Goal: Task Accomplishment & Management: Use online tool/utility

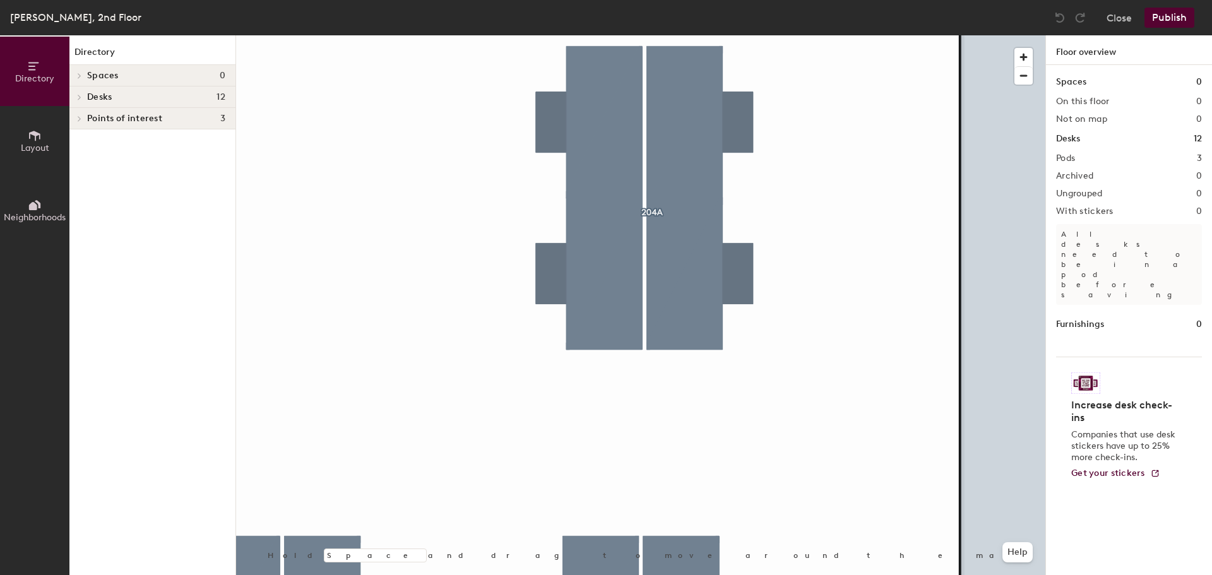
click at [630, 35] on div at bounding box center [640, 35] width 809 height 0
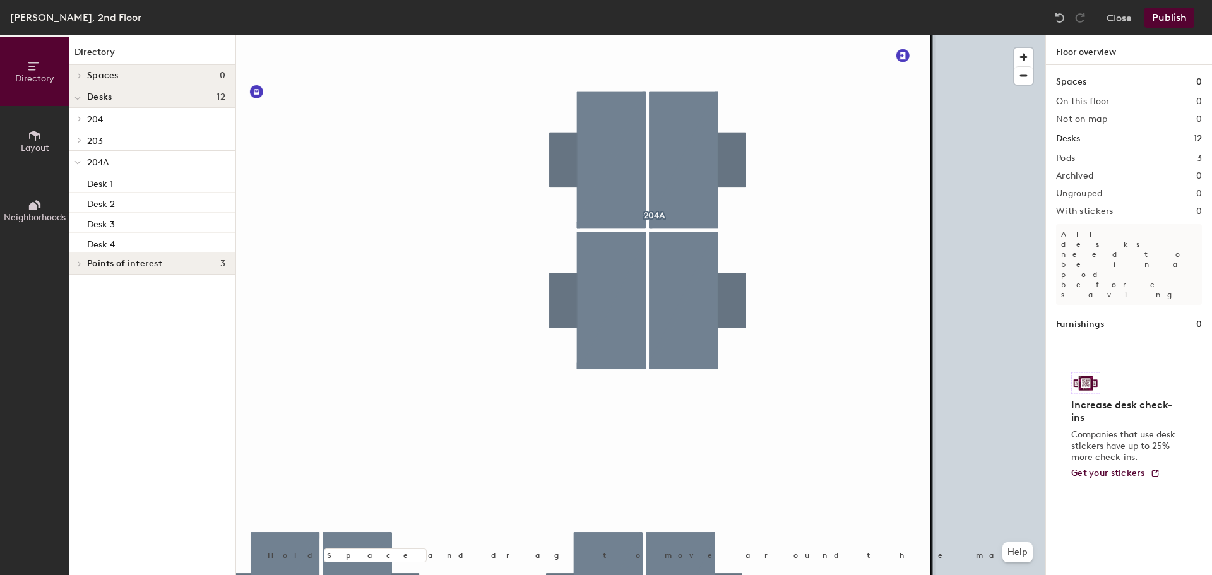
click at [833, 15] on div "Lloyd's, 2nd Floor Close Publish Directory Layout Neighborhoods Directory Space…" at bounding box center [606, 287] width 1212 height 575
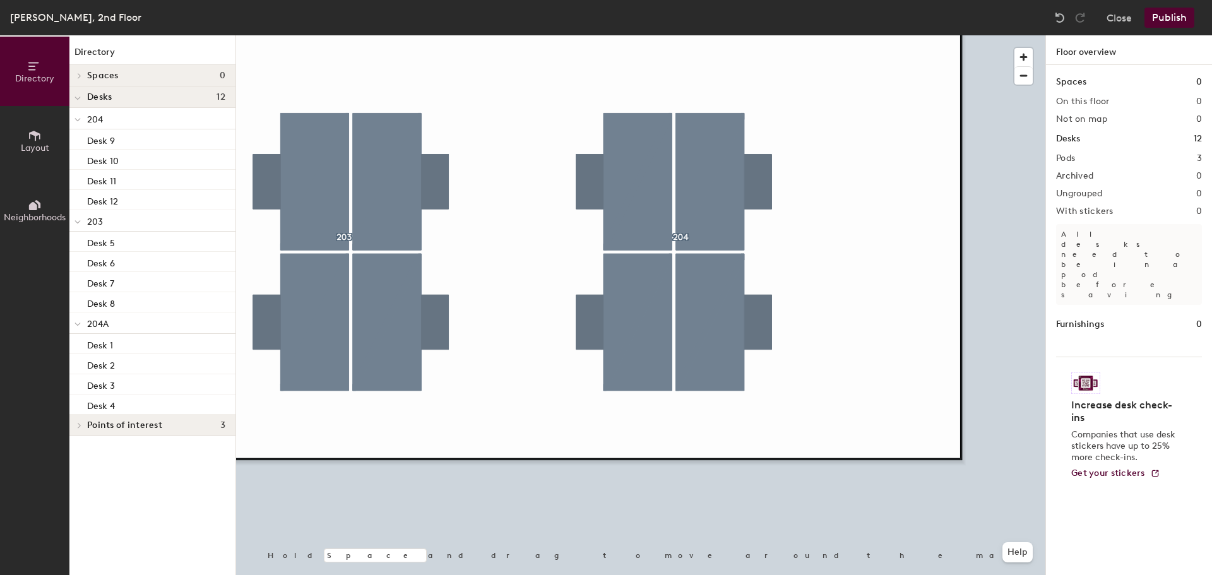
click at [1173, 15] on button "Publish" at bounding box center [1169, 18] width 50 height 20
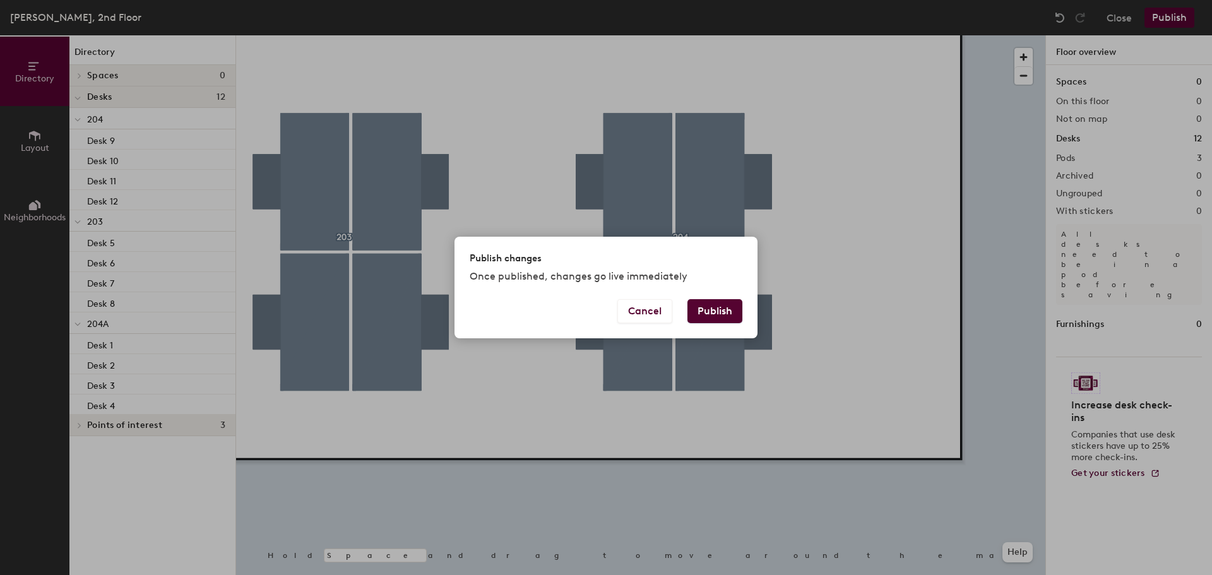
click at [721, 304] on button "Publish" at bounding box center [714, 311] width 55 height 24
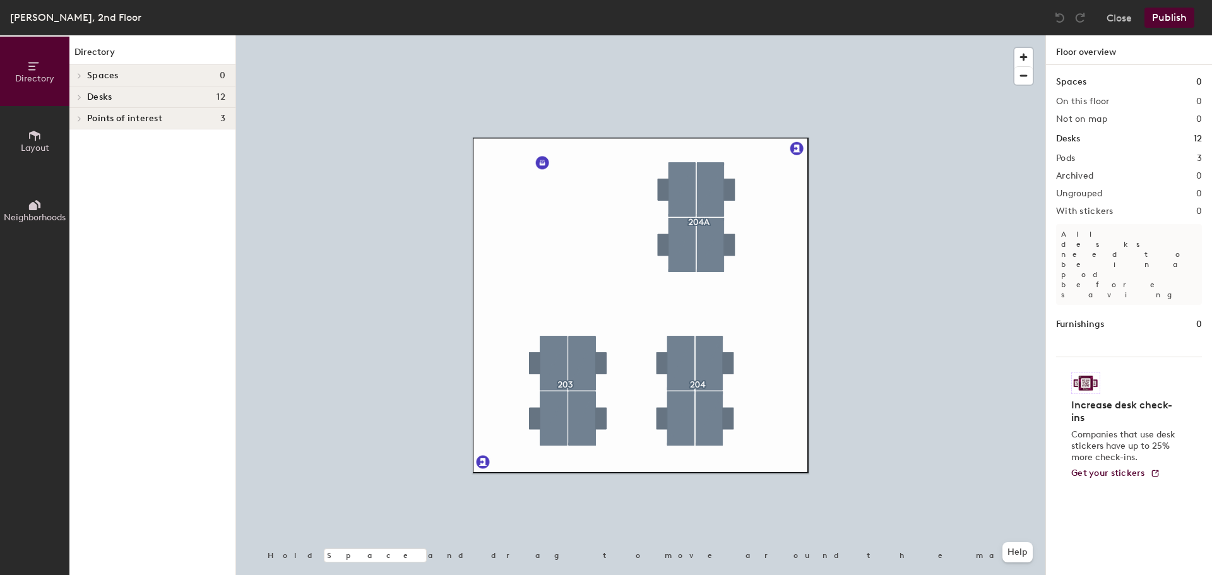
click at [43, 145] on span "Layout" at bounding box center [35, 148] width 28 height 11
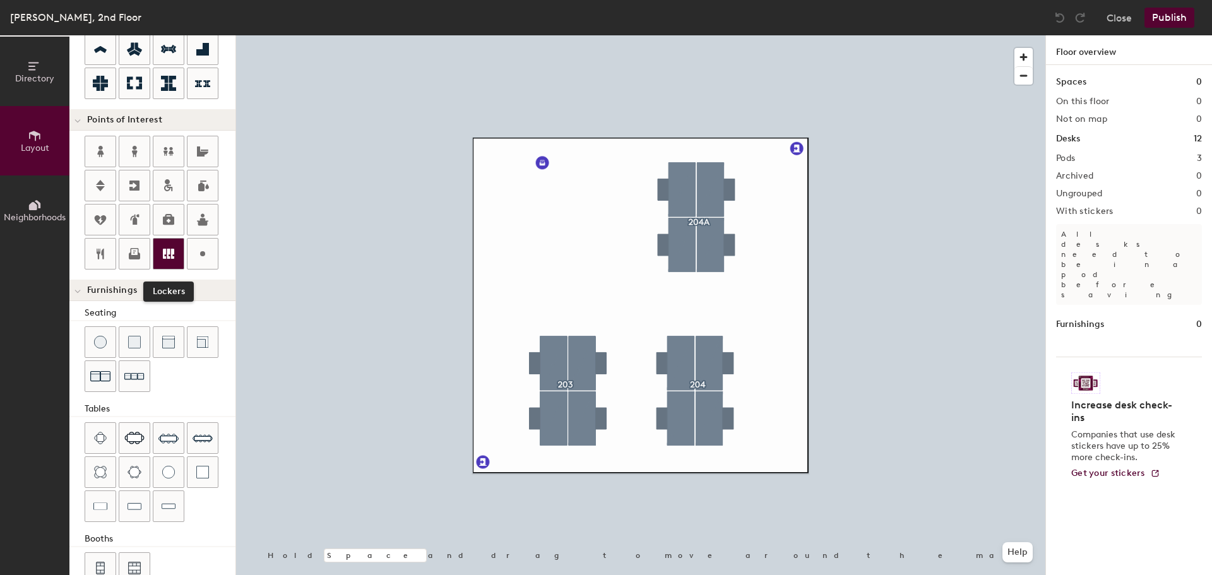
scroll to position [222, 0]
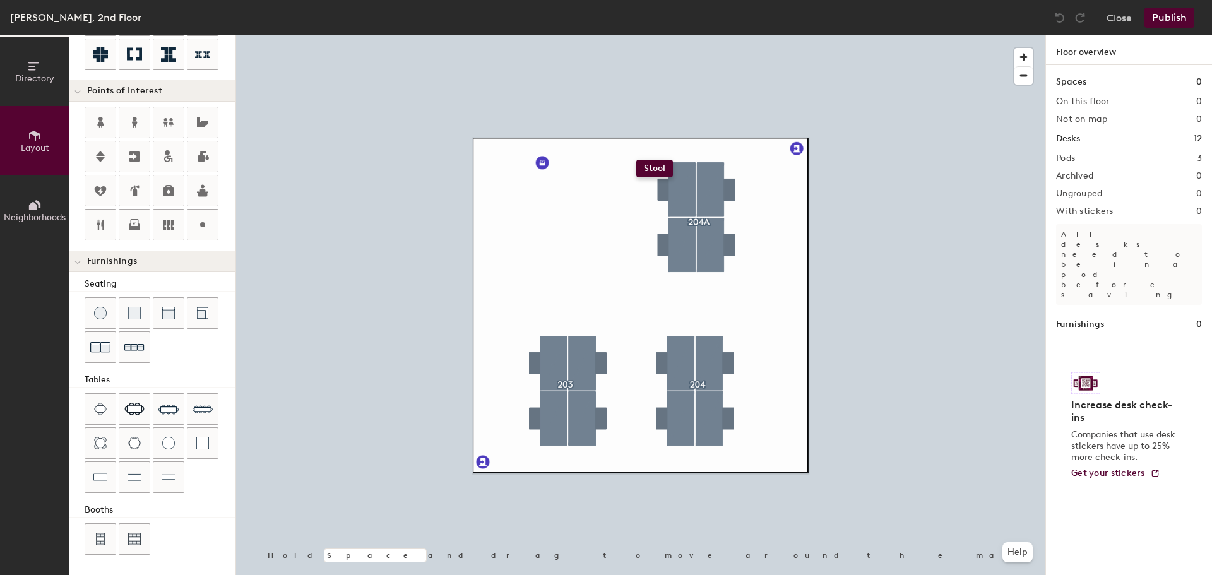
click at [636, 160] on div "Directory Layout Neighborhoods Layout Add space Resize Desks Points of Interest…" at bounding box center [606, 305] width 1212 height 540
type input "100"
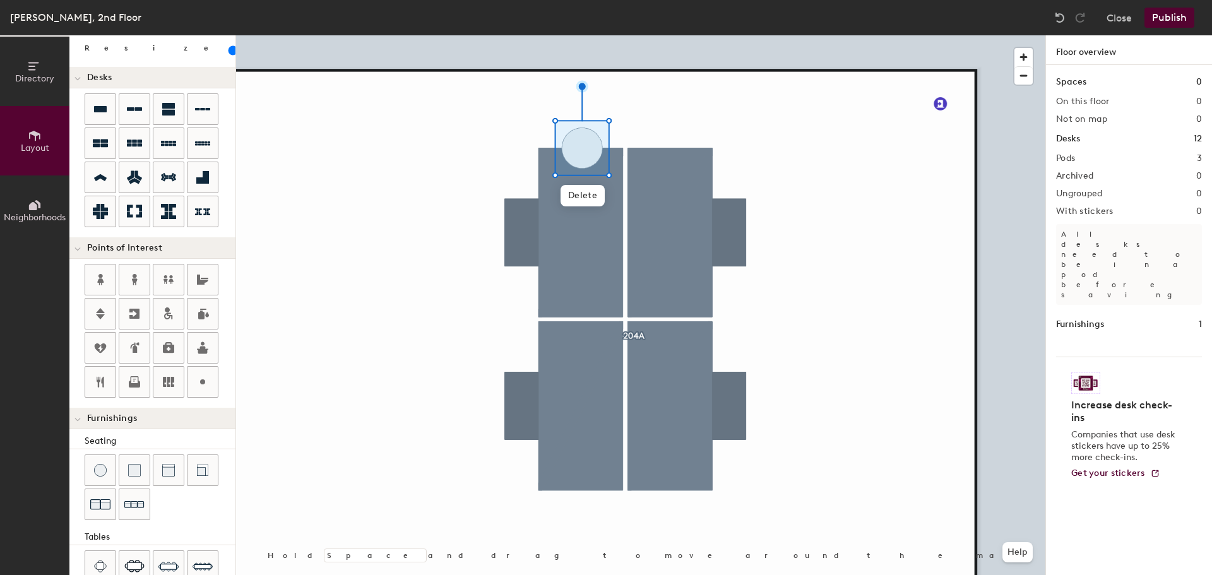
scroll to position [0, 0]
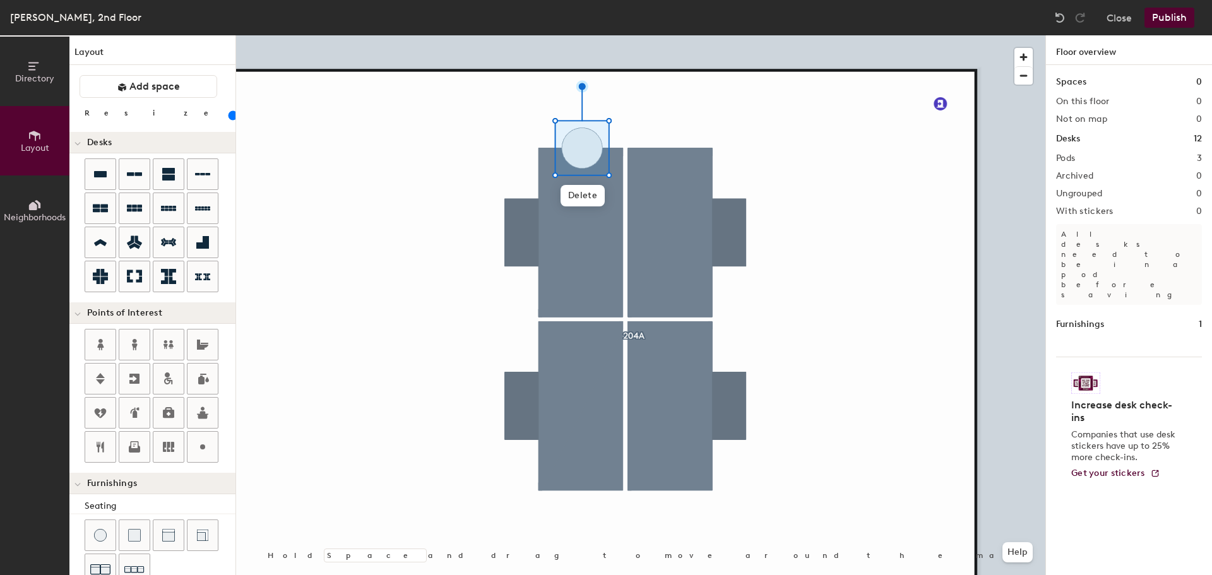
click at [34, 148] on span "Layout" at bounding box center [35, 148] width 28 height 11
click at [951, 35] on div at bounding box center [640, 35] width 809 height 0
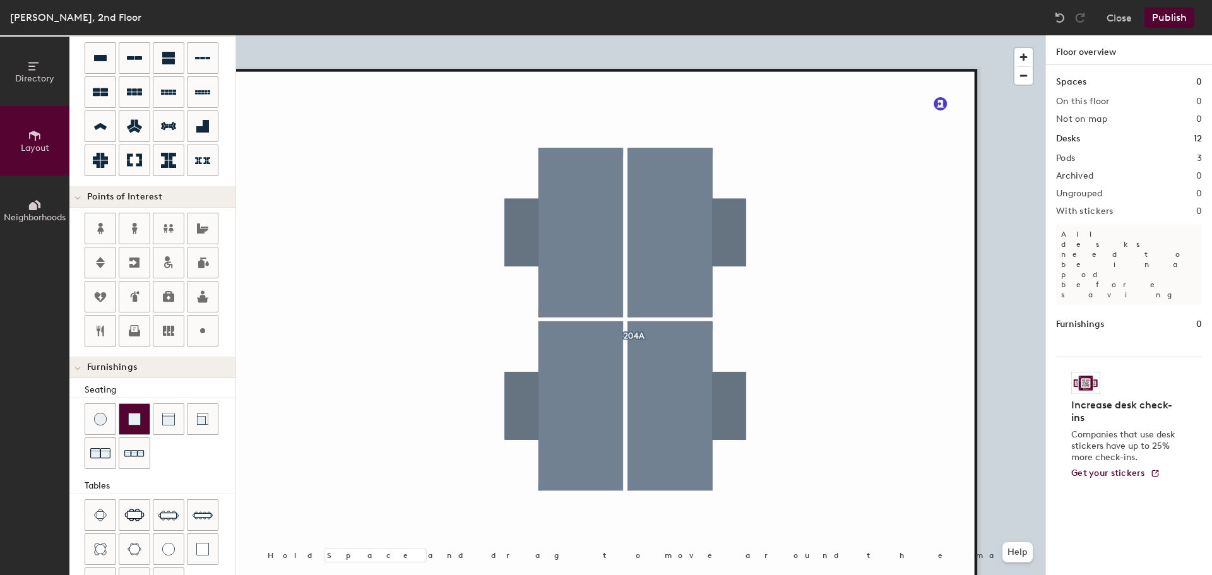
scroll to position [96, 0]
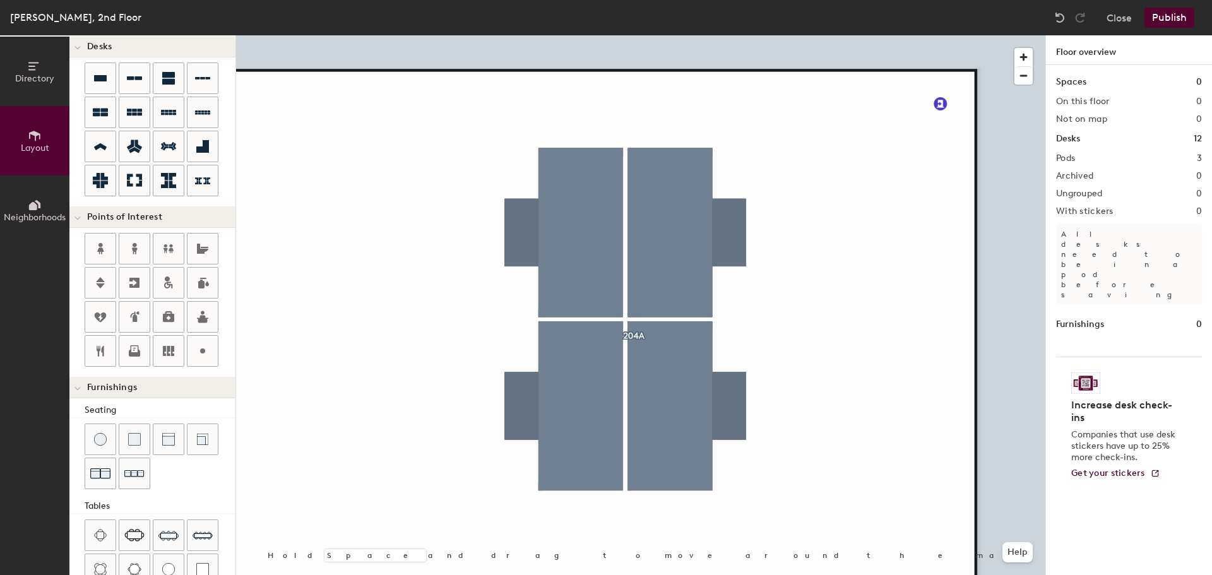
drag, startPoint x: 202, startPoint y: 348, endPoint x: 127, endPoint y: 393, distance: 87.2
click at [127, 393] on div "Layout Add space Resize Desks Points of Interest Furnishings Seating Tables Boo…" at bounding box center [152, 305] width 166 height 540
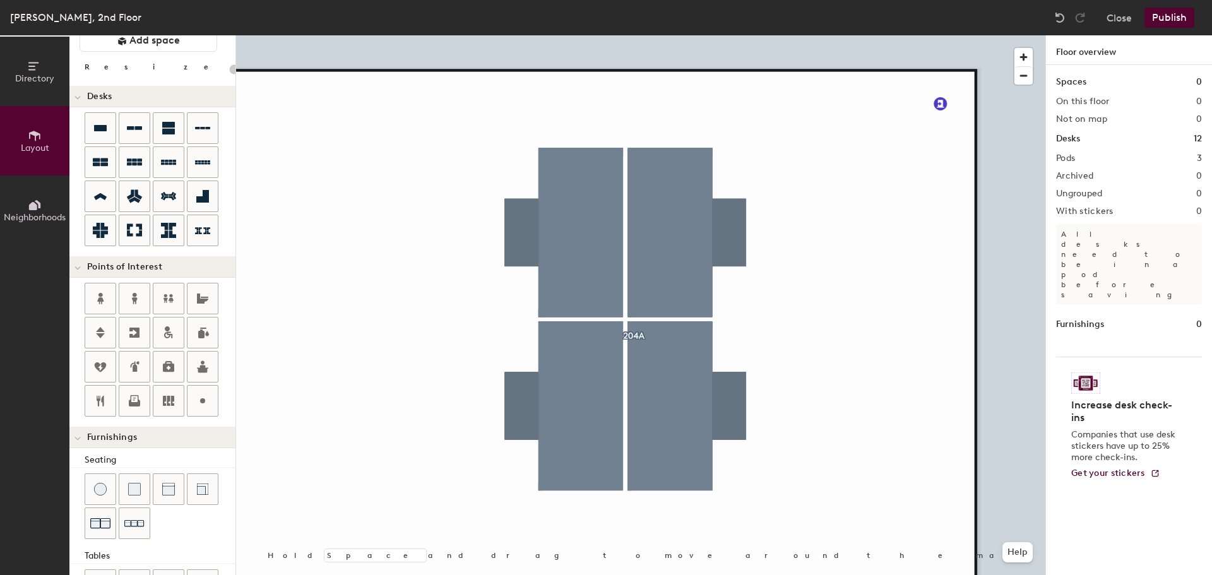
scroll to position [0, 0]
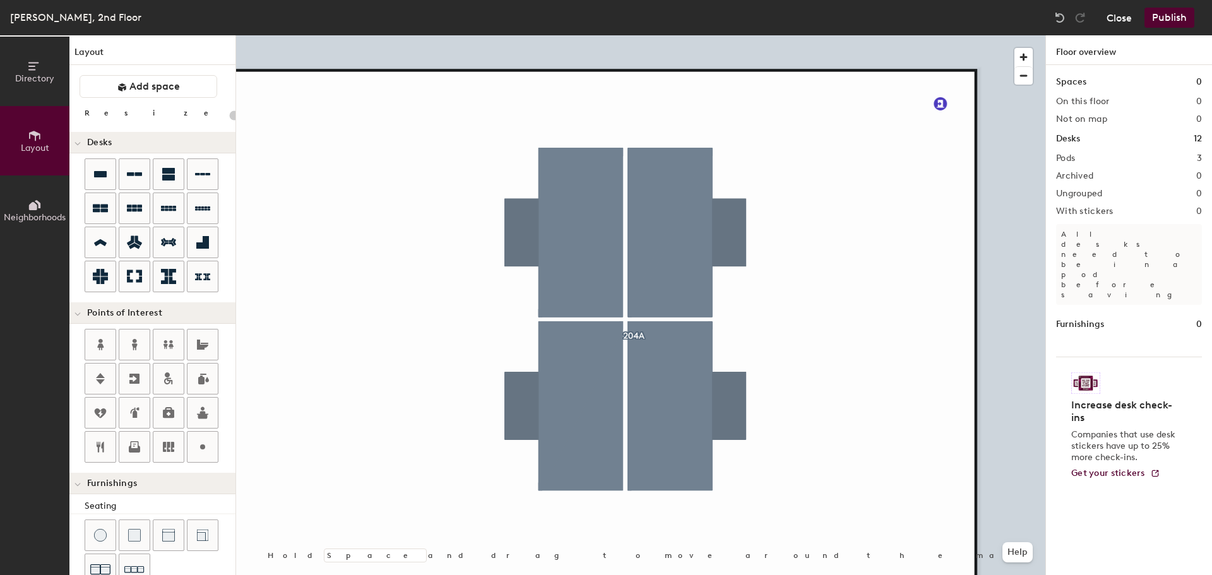
click at [1124, 15] on button "Close" at bounding box center [1118, 18] width 25 height 20
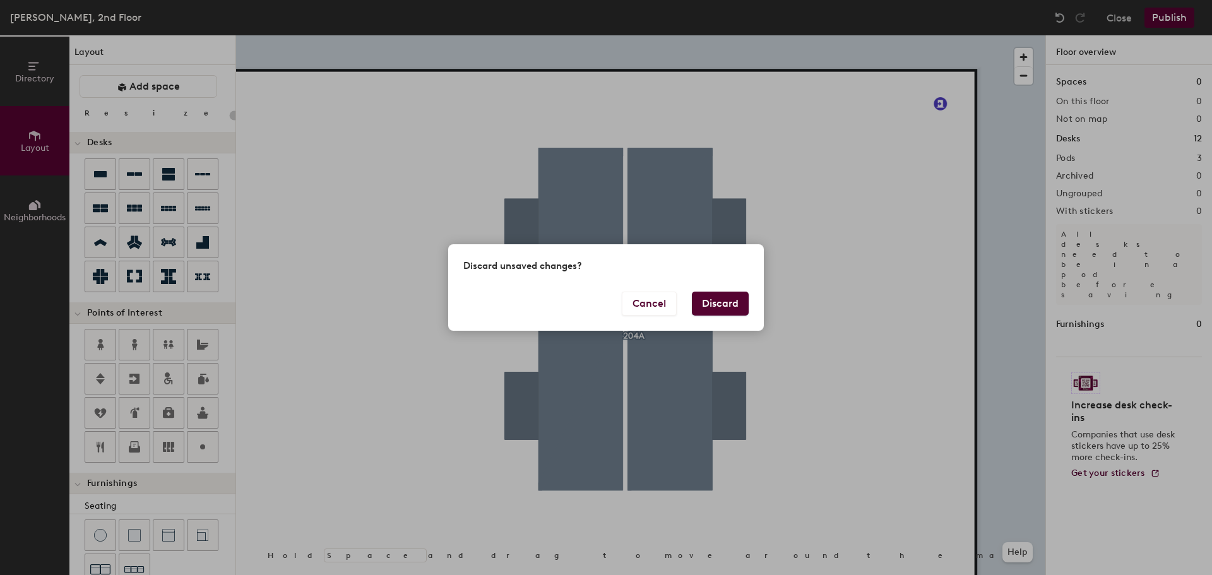
click at [716, 304] on button "Discard" at bounding box center [720, 304] width 57 height 24
type input "20"
